Goal: Transaction & Acquisition: Obtain resource

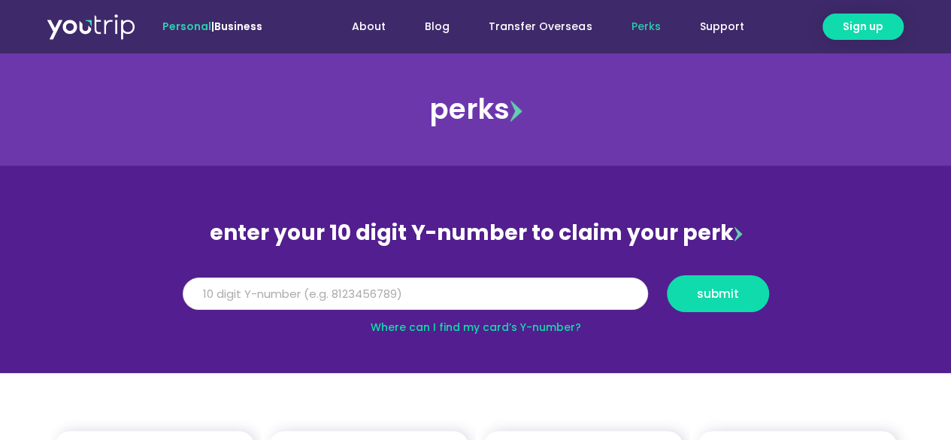
click at [508, 290] on input "Y Number" at bounding box center [415, 293] width 465 height 33
click at [305, 295] on input "Y Number" at bounding box center [415, 293] width 465 height 33
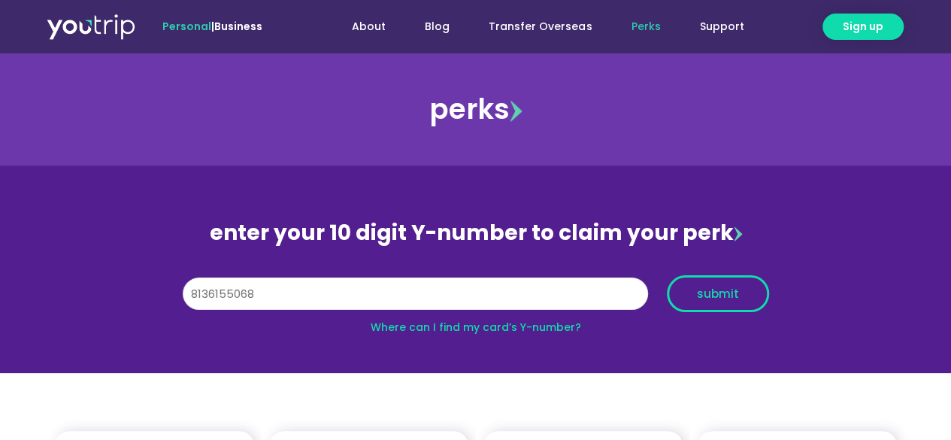
type input "8136155068"
click at [696, 285] on button "submit" at bounding box center [718, 293] width 102 height 37
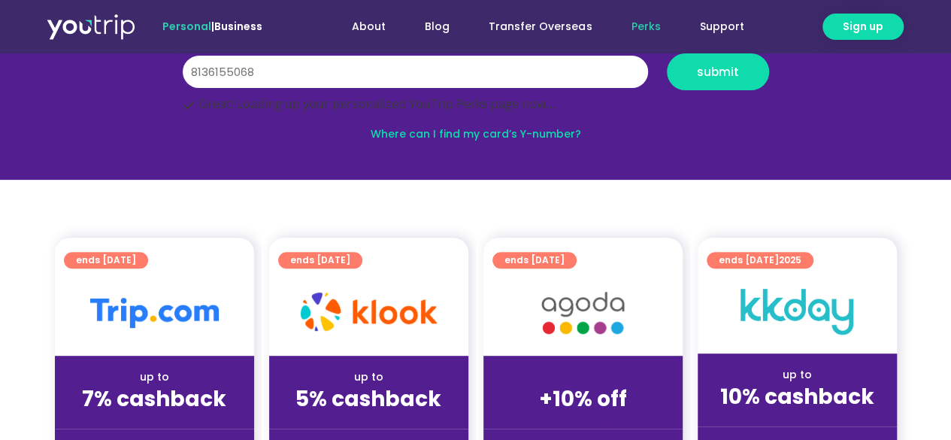
scroll to position [301, 0]
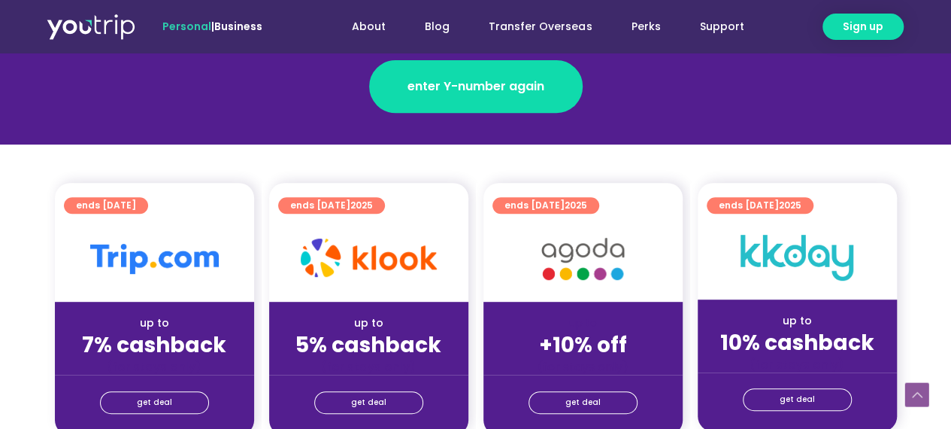
scroll to position [301, 0]
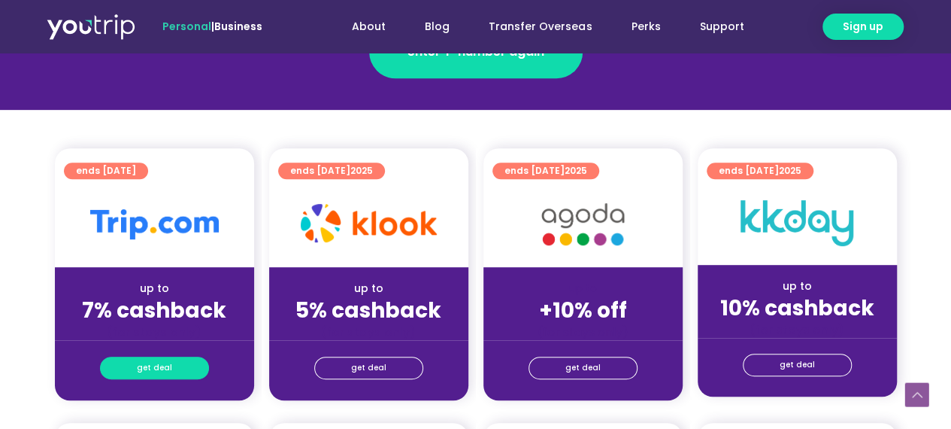
click at [126, 365] on link "get deal" at bounding box center [154, 367] width 109 height 23
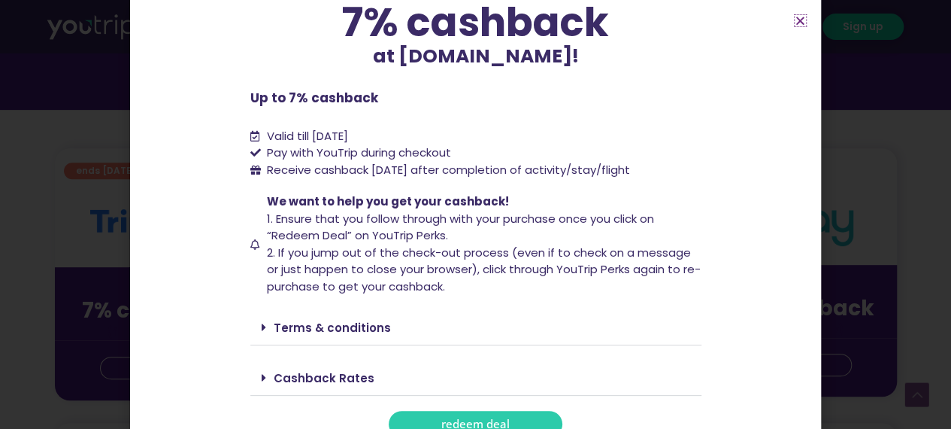
scroll to position [144, 0]
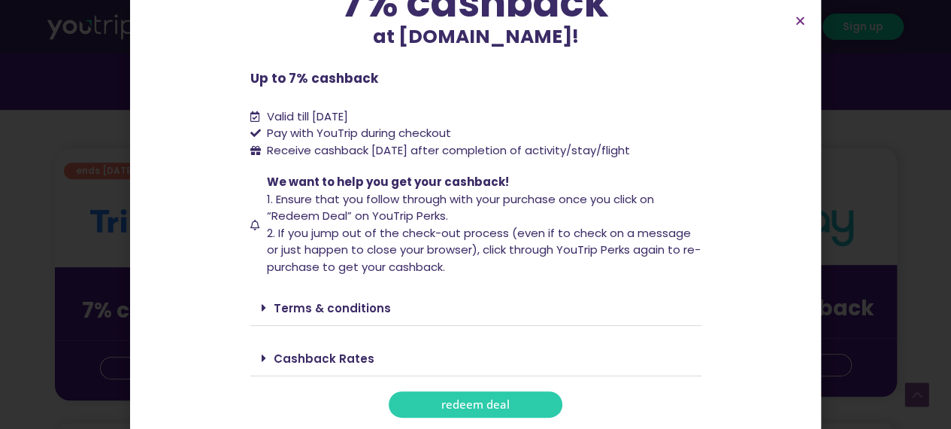
click at [287, 300] on link "Terms & conditions" at bounding box center [332, 308] width 117 height 16
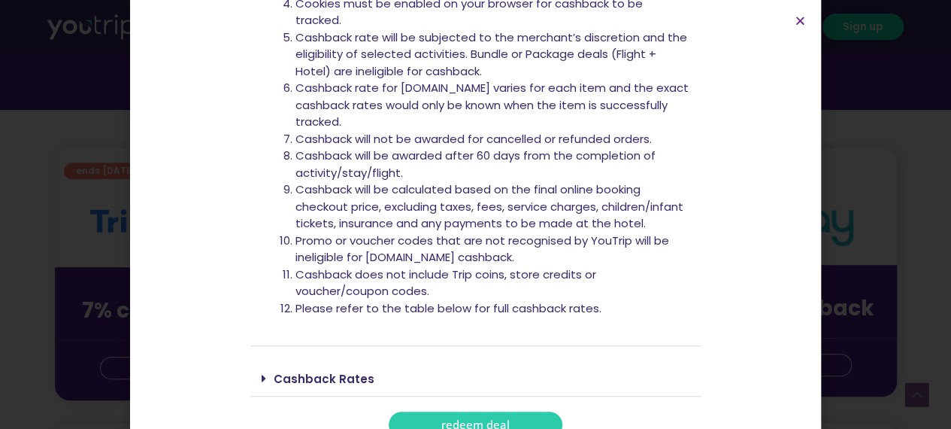
scroll to position [589, 0]
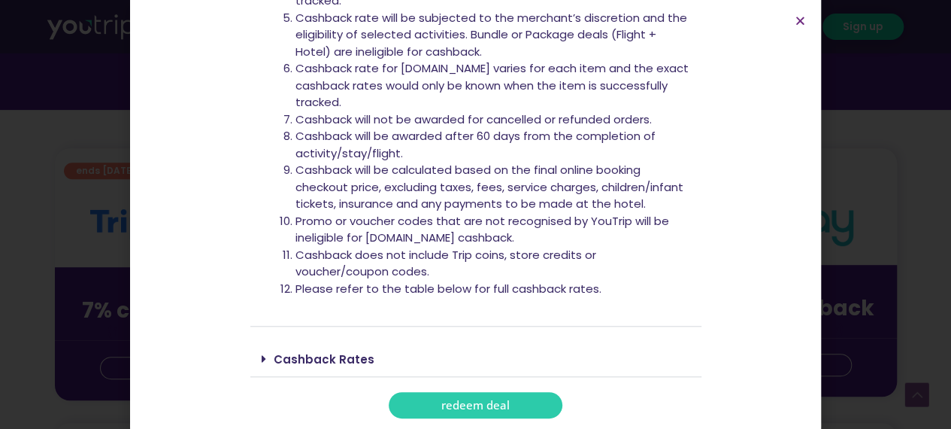
click at [311, 356] on link "Cashback Rates" at bounding box center [324, 359] width 101 height 16
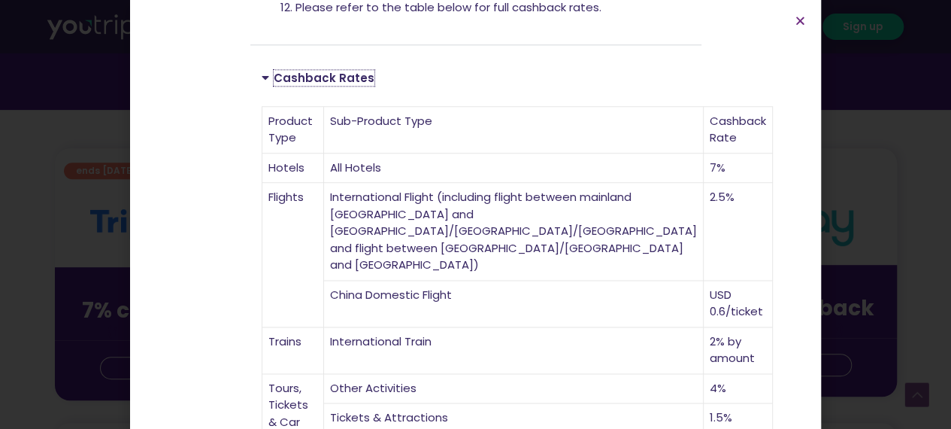
scroll to position [1082, 0]
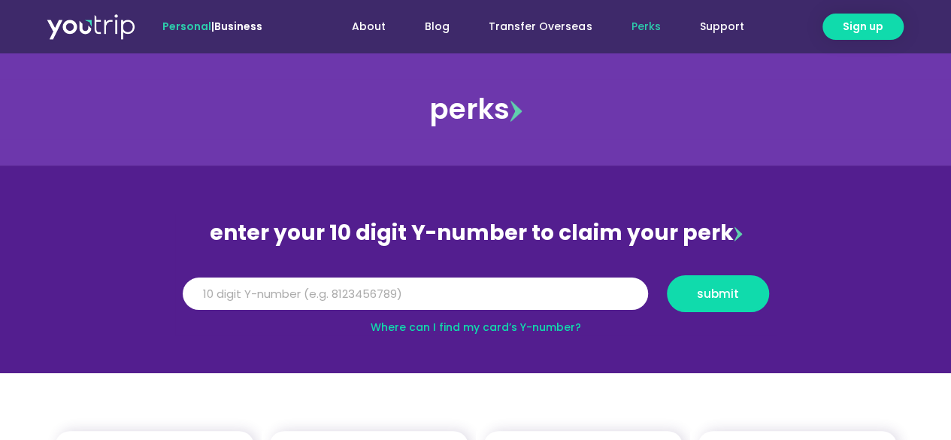
click at [495, 301] on input "Y Number" at bounding box center [415, 293] width 465 height 33
click at [328, 290] on input "Y Number" at bounding box center [415, 293] width 465 height 33
click at [332, 288] on input "Y Number" at bounding box center [415, 293] width 465 height 33
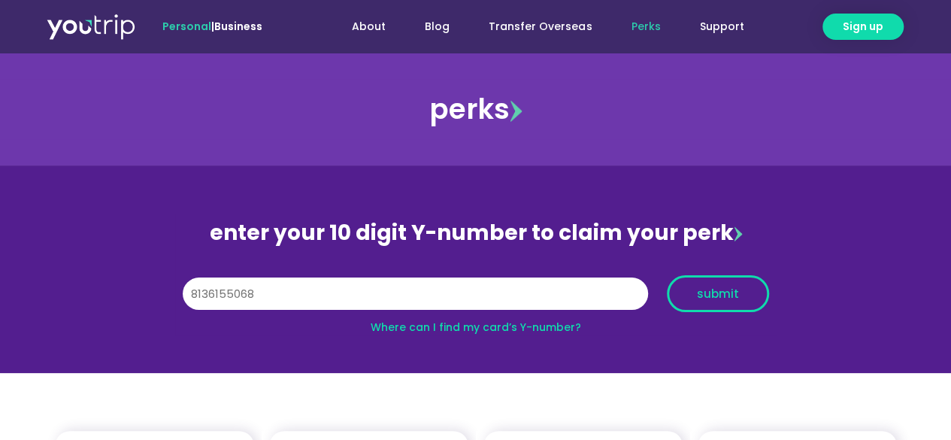
type input "8136155068"
click at [705, 288] on span "submit" at bounding box center [718, 293] width 42 height 11
